Goal: Find specific page/section: Find specific page/section

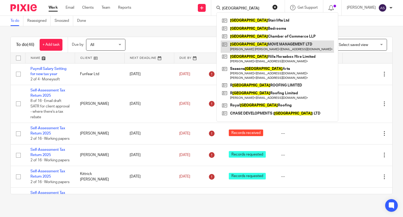
type input "[GEOGRAPHIC_DATA]"
click at [283, 50] on link at bounding box center [277, 46] width 113 height 12
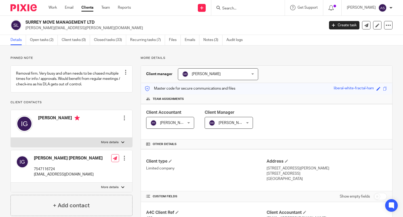
drag, startPoint x: 25, startPoint y: 21, endPoint x: 96, endPoint y: 20, distance: 70.8
click at [96, 20] on h2 "SURREY MOVE MANAGEMENT LTD" at bounding box center [143, 23] width 237 height 6
copy h2 "SURREY MOVE MANAGEMENT LTD"
click at [130, 19] on div "SURREY MOVE MANAGEMENT LTD [PERSON_NAME][EMAIL_ADDRESS][PERSON_NAME][DOMAIN_NAM…" at bounding box center [201, 25] width 403 height 19
